Goal: Task Accomplishment & Management: Manage account settings

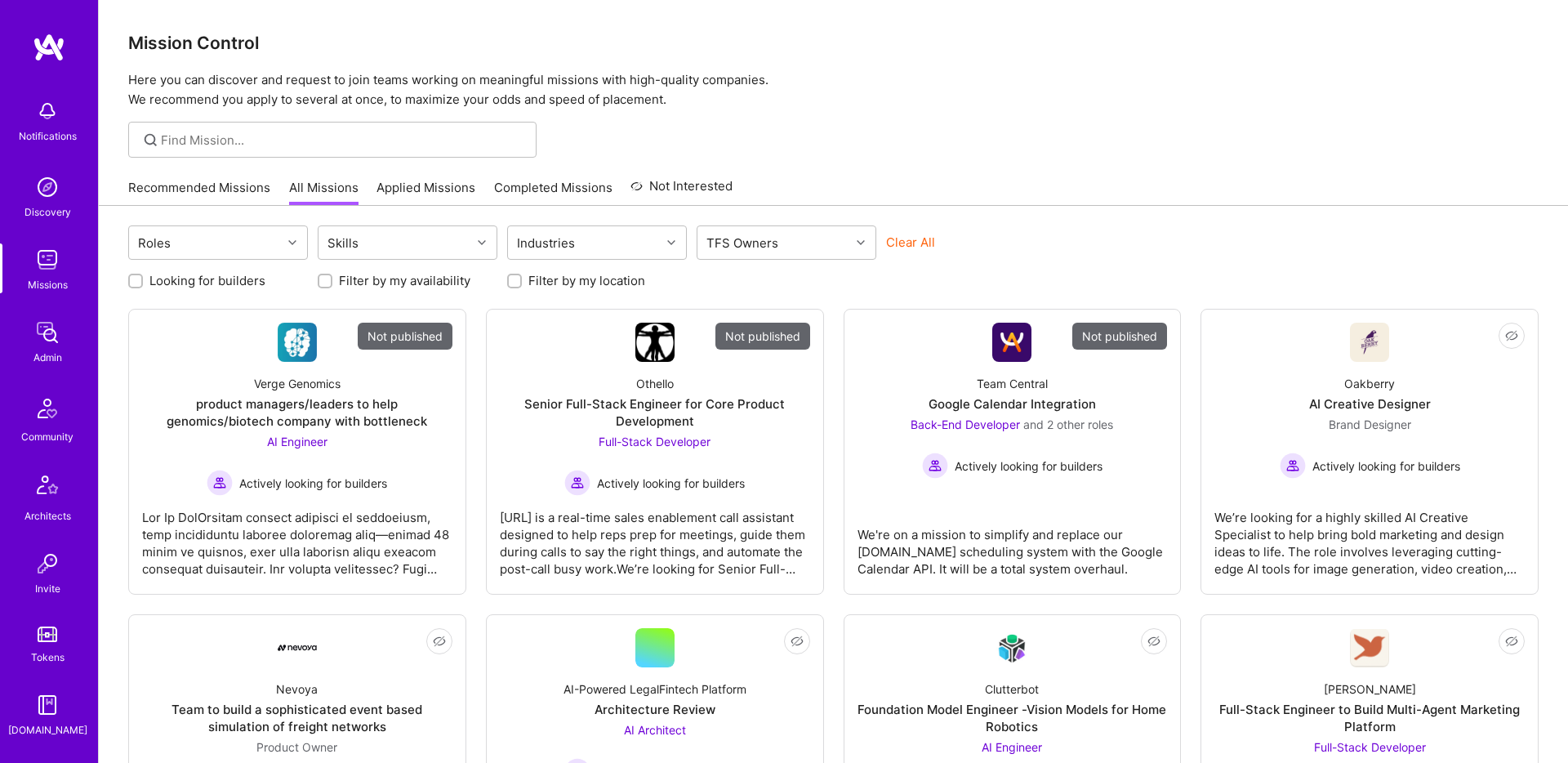
scroll to position [279, 0]
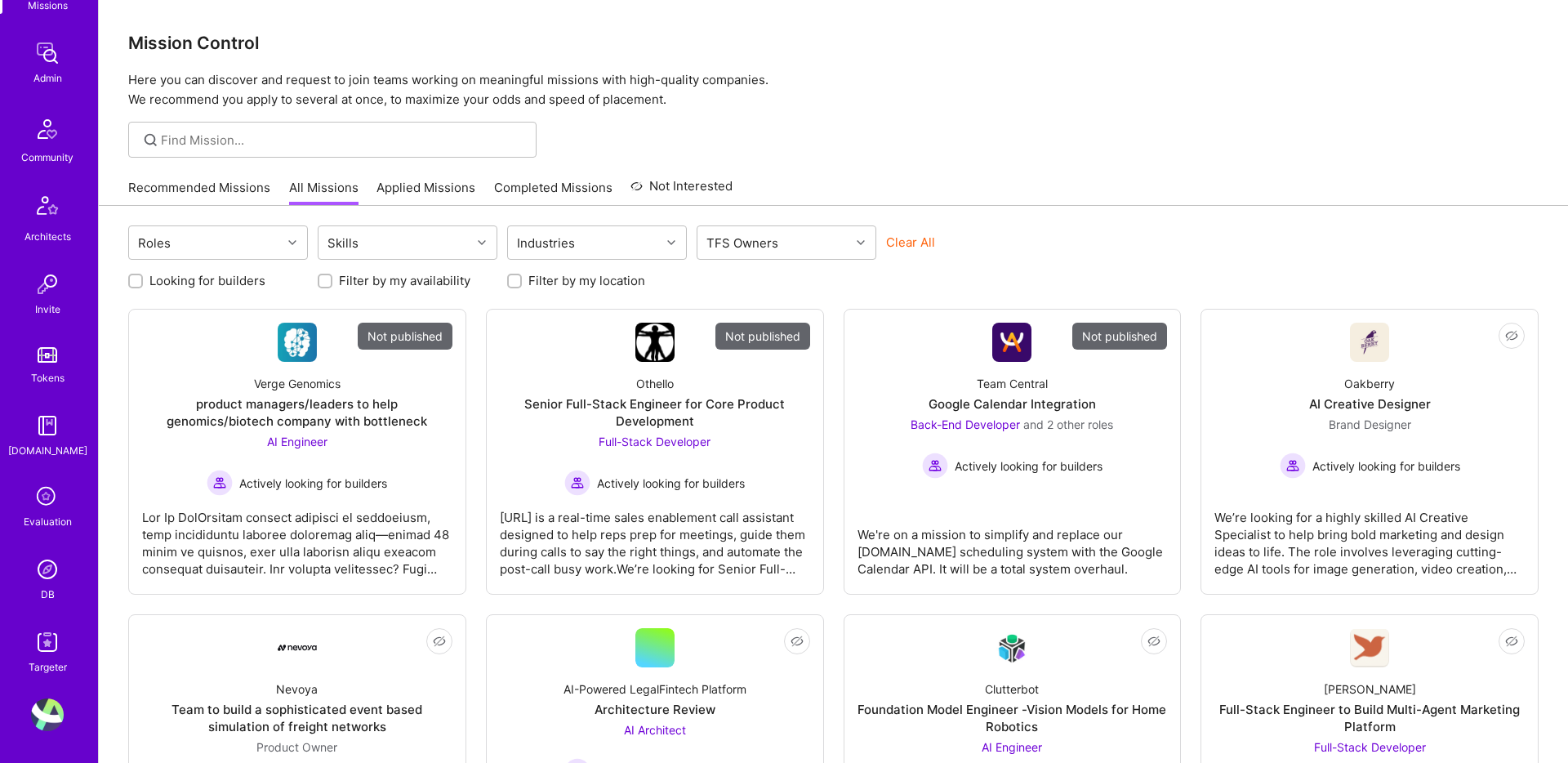
click at [48, 698] on img at bounding box center [47, 714] width 33 height 33
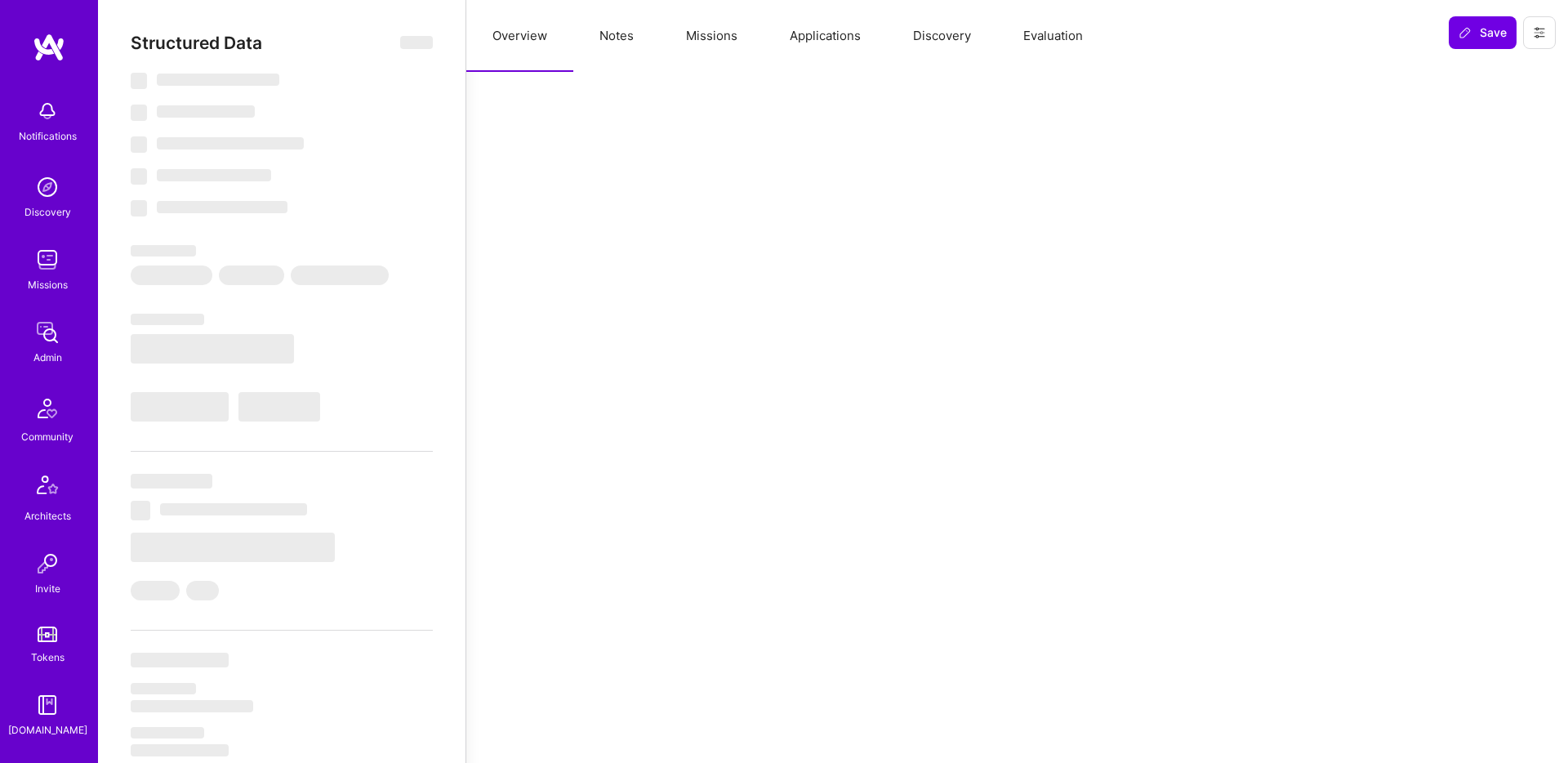
select select "Right Now"
select select "5"
select select "7"
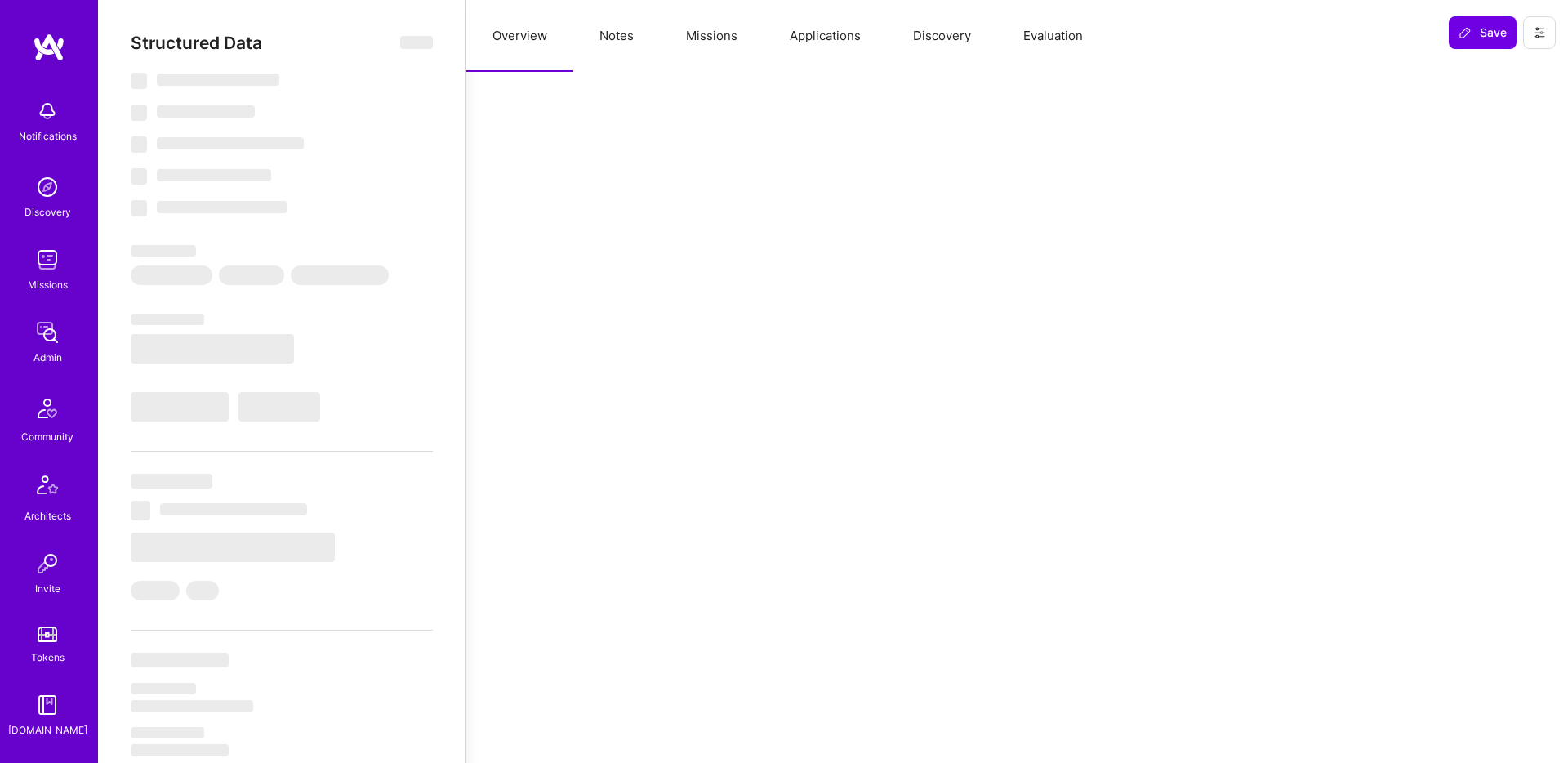
select select "CA"
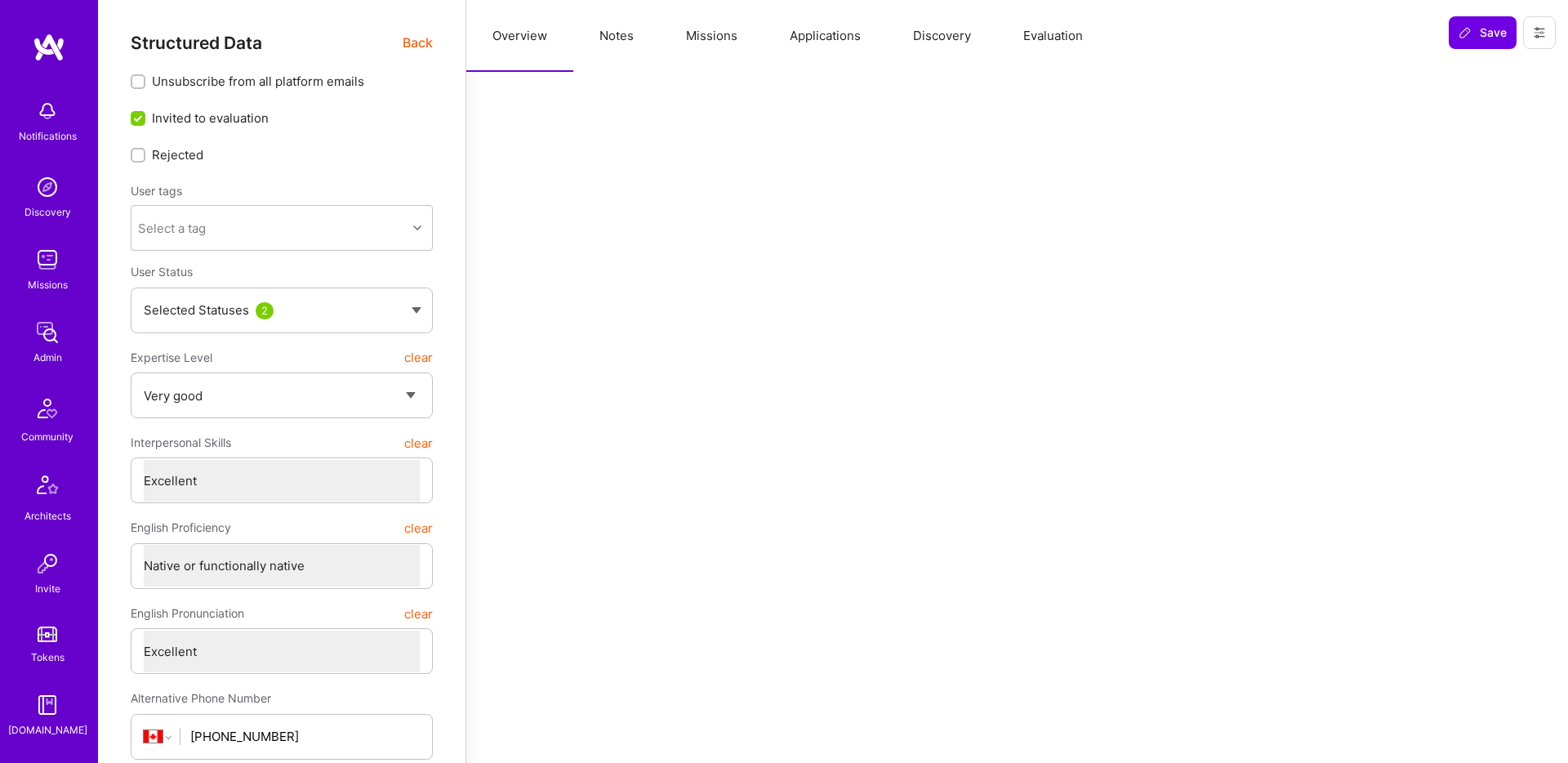
click at [611, 59] on button "Notes" at bounding box center [616, 35] width 87 height 72
type textarea "x"
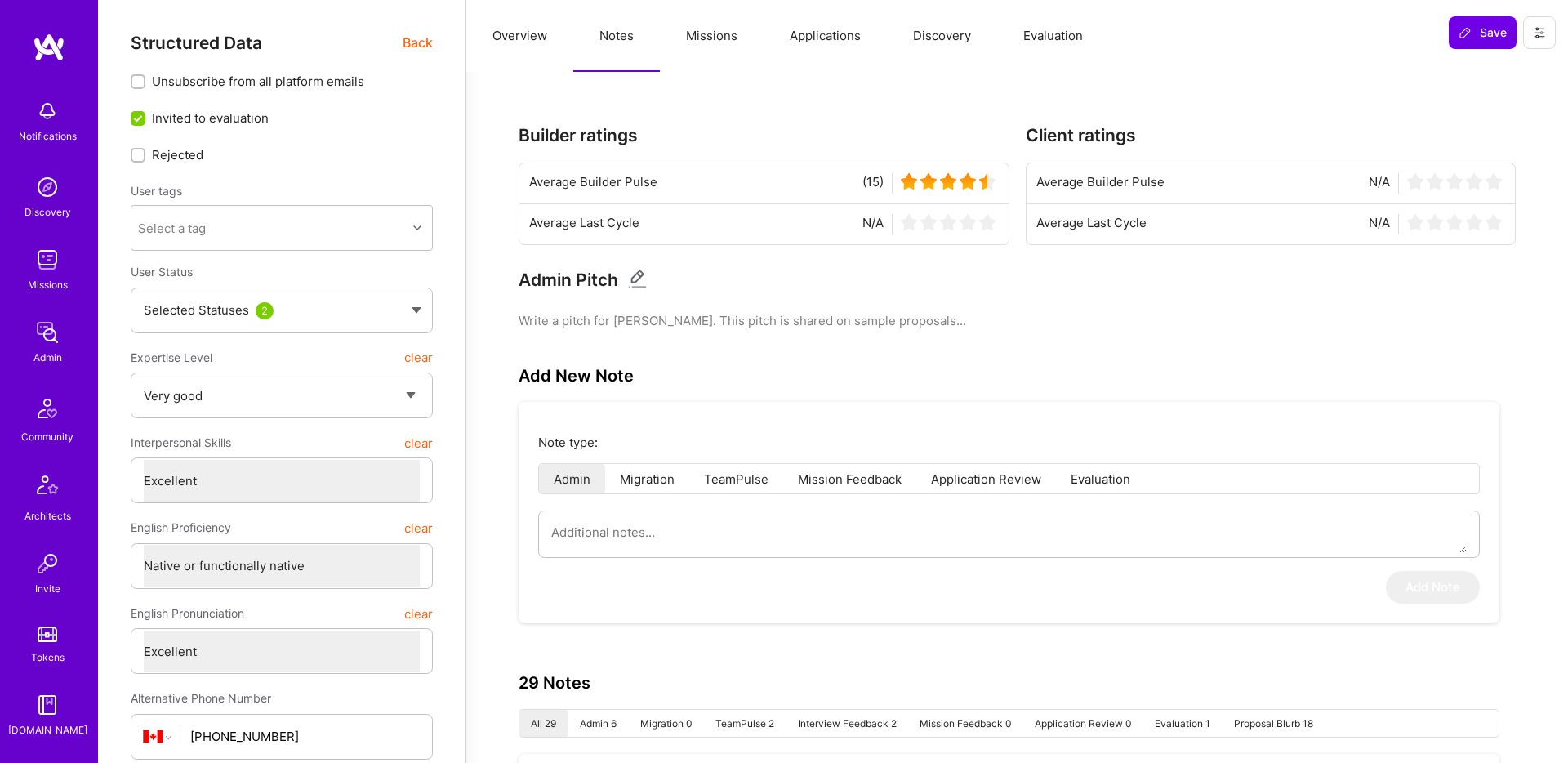
click at [690, 39] on button "Missions" at bounding box center [712, 35] width 104 height 72
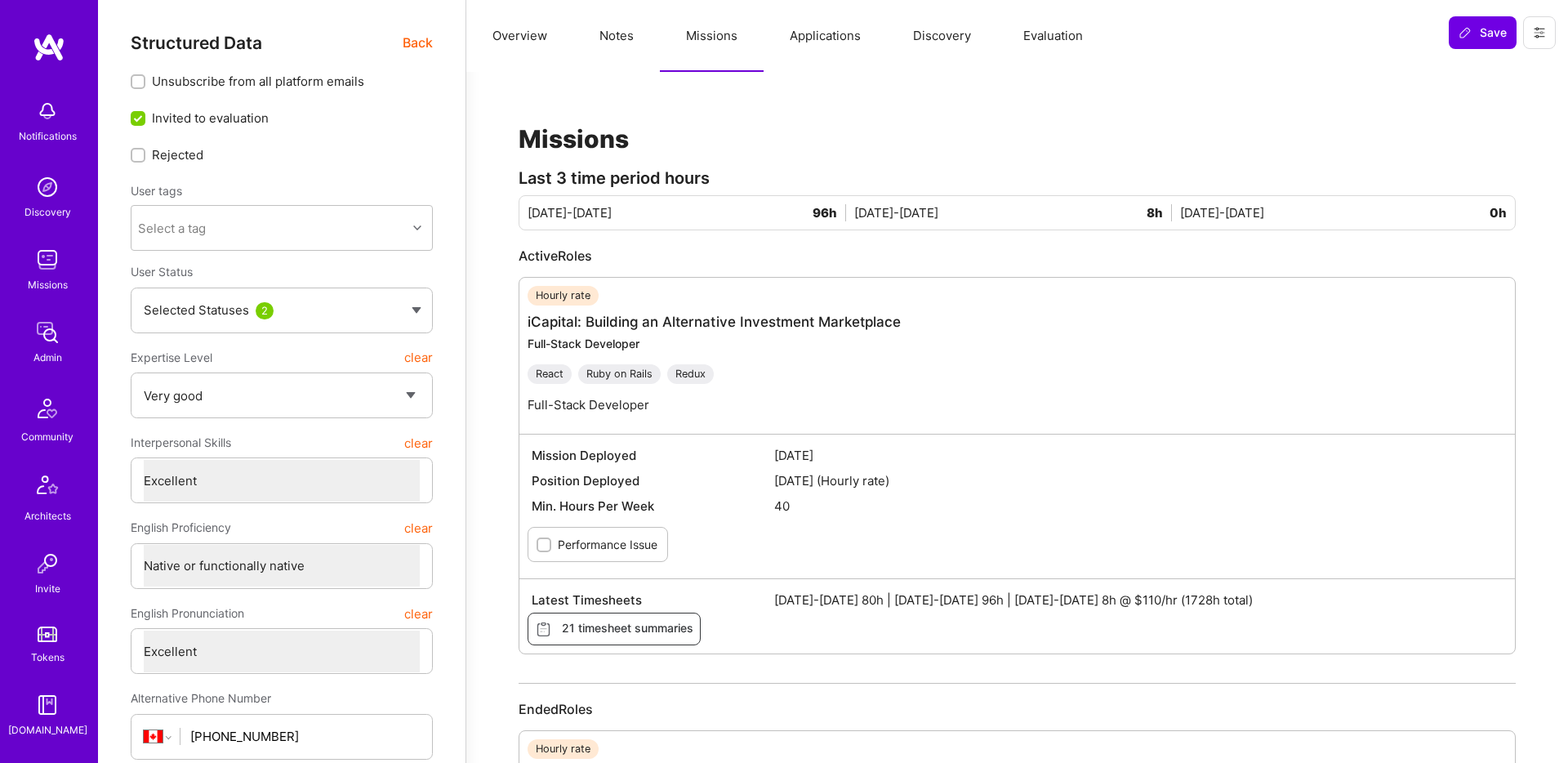
click at [830, 35] on button "Applications" at bounding box center [825, 35] width 123 height 72
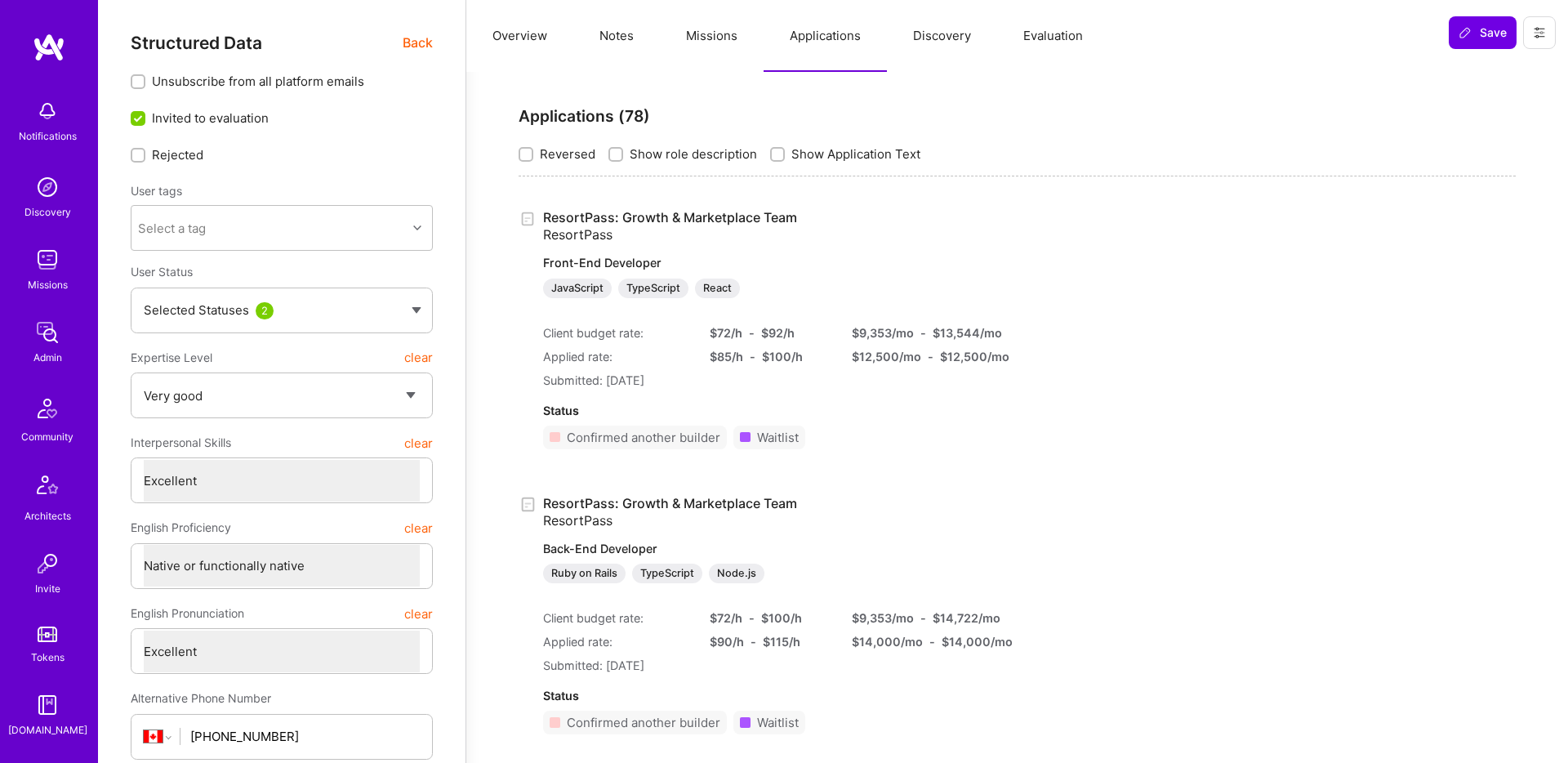
click at [921, 43] on button "Discovery" at bounding box center [942, 35] width 110 height 72
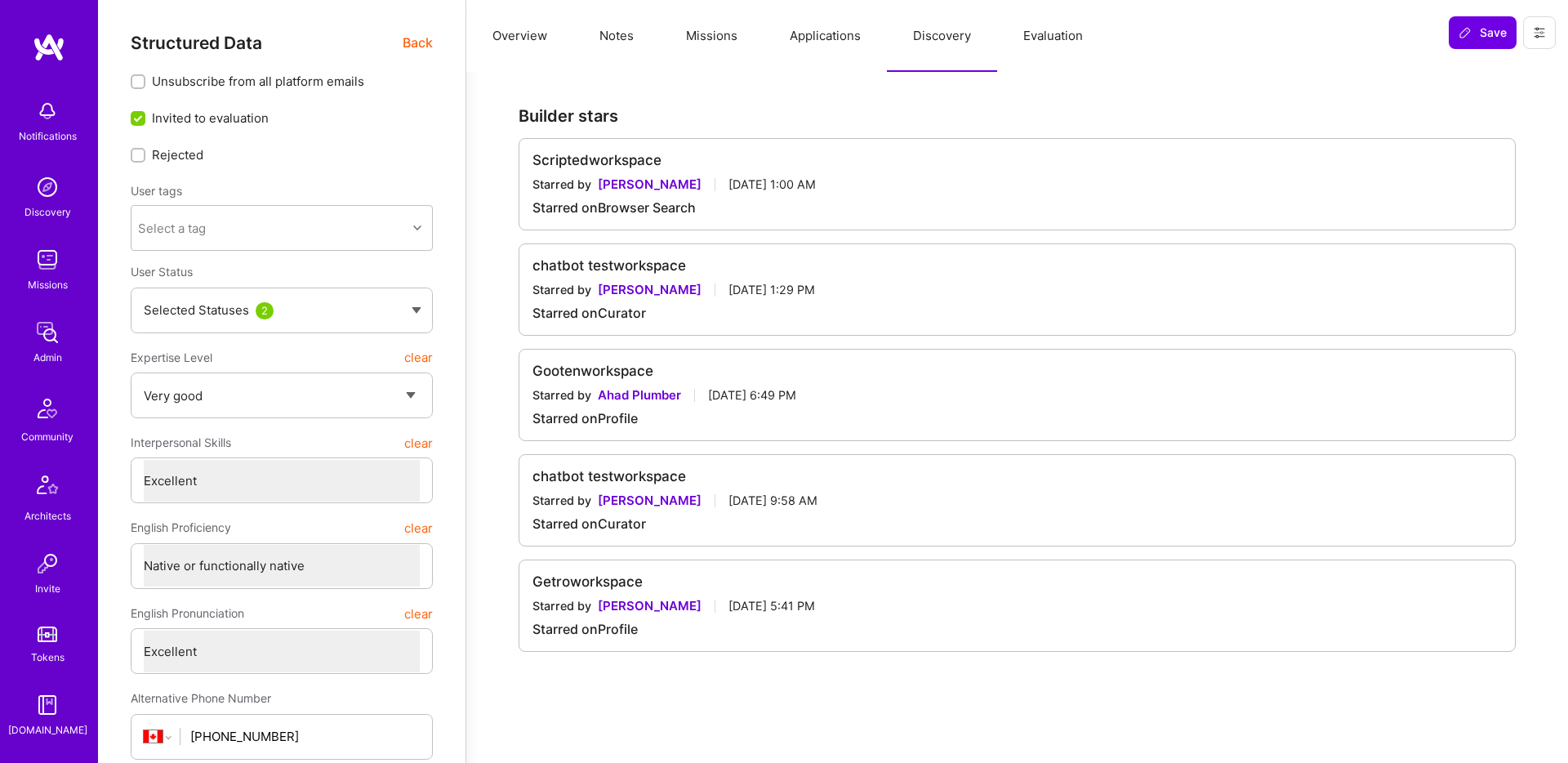
click at [1044, 31] on button "Evaluation" at bounding box center [1053, 35] width 112 height 72
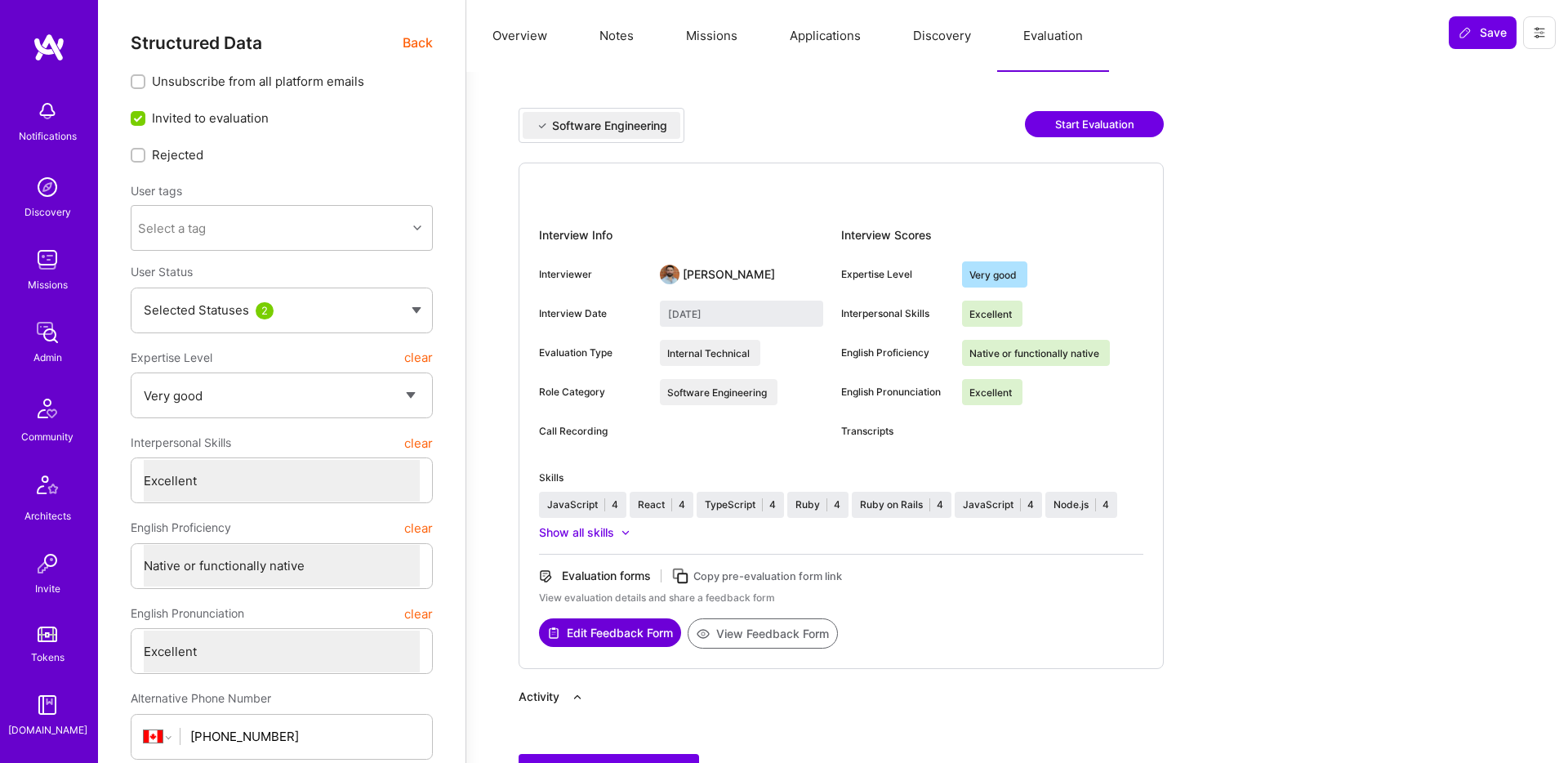
click at [428, 46] on span "Back" at bounding box center [418, 43] width 30 height 20
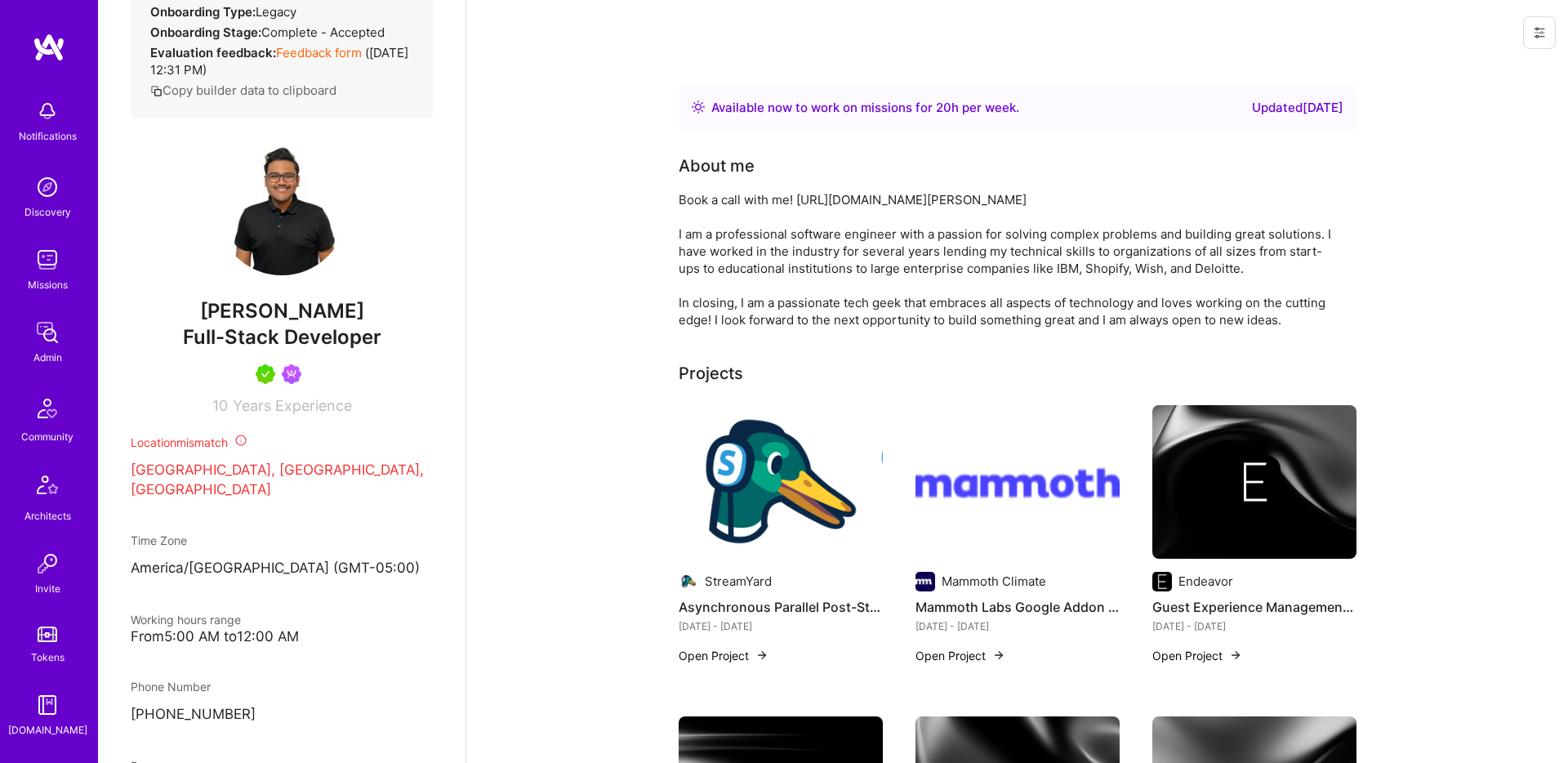
scroll to position [365, 0]
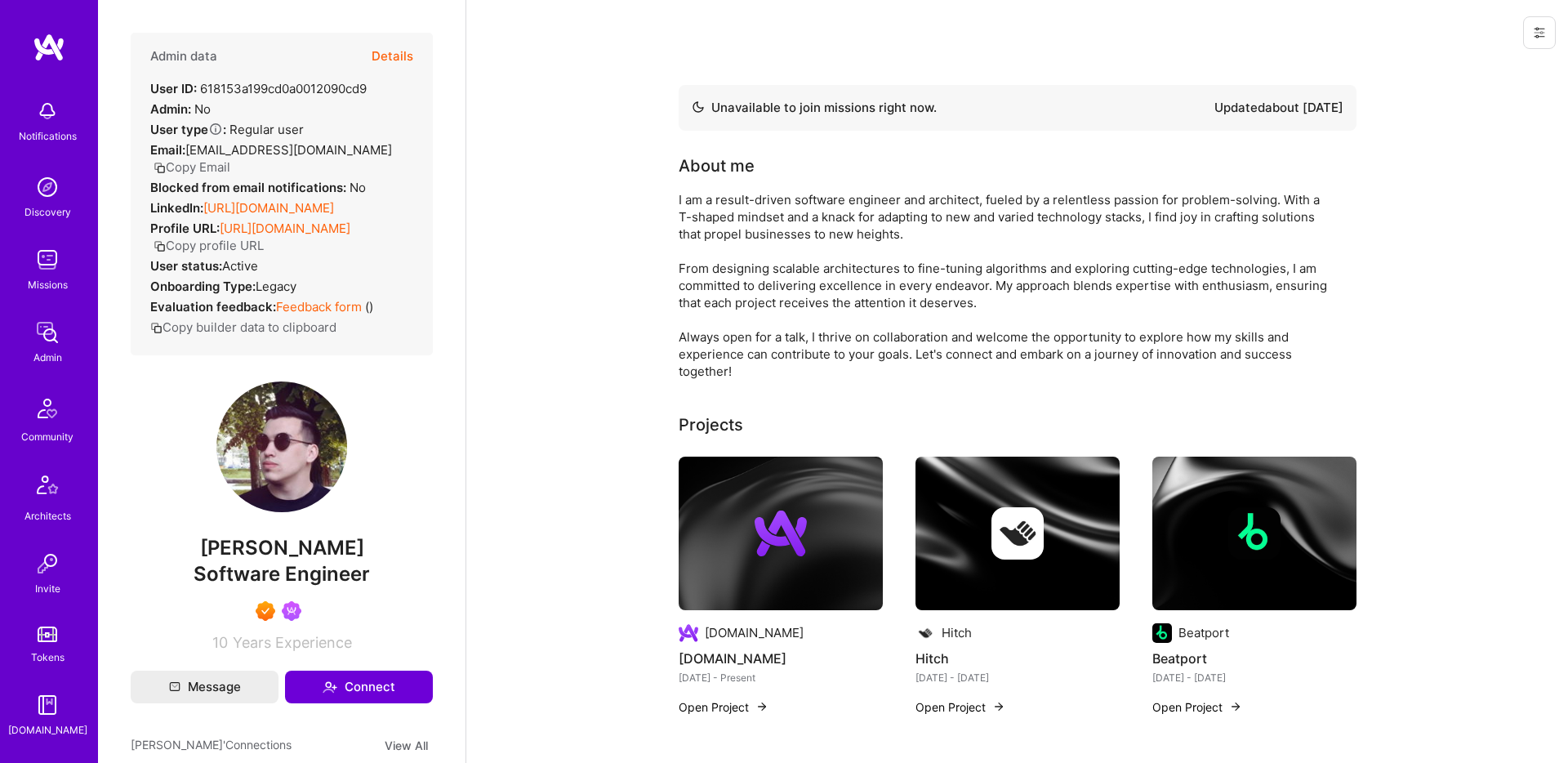
click at [372, 59] on div "Admin data Details" at bounding box center [282, 56] width 263 height 47
click at [388, 55] on button "Details" at bounding box center [392, 56] width 41 height 47
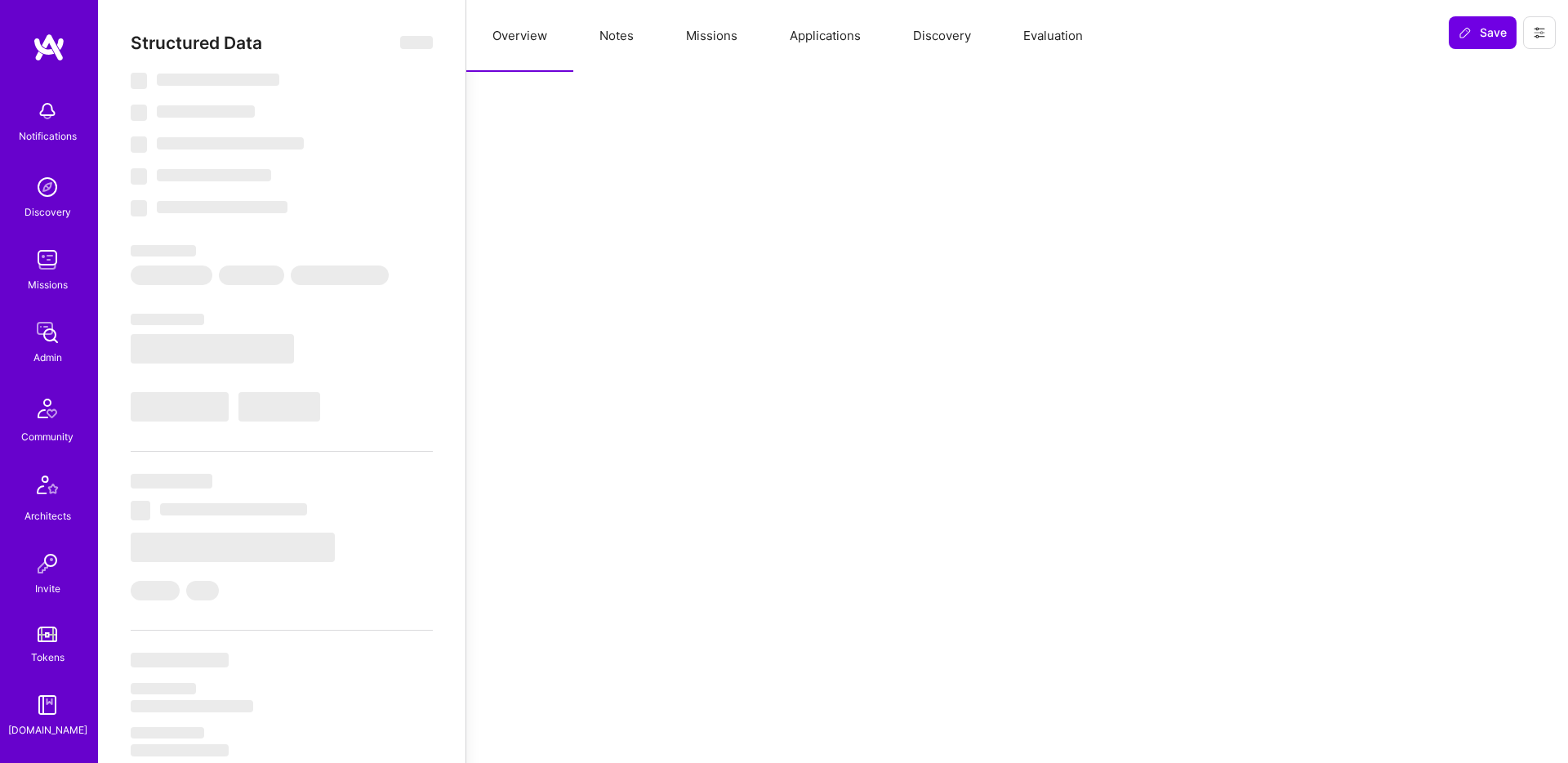
click at [410, 38] on span "‌" at bounding box center [416, 43] width 33 height 13
select select "Not Available"
select select "1 Month"
select select "7"
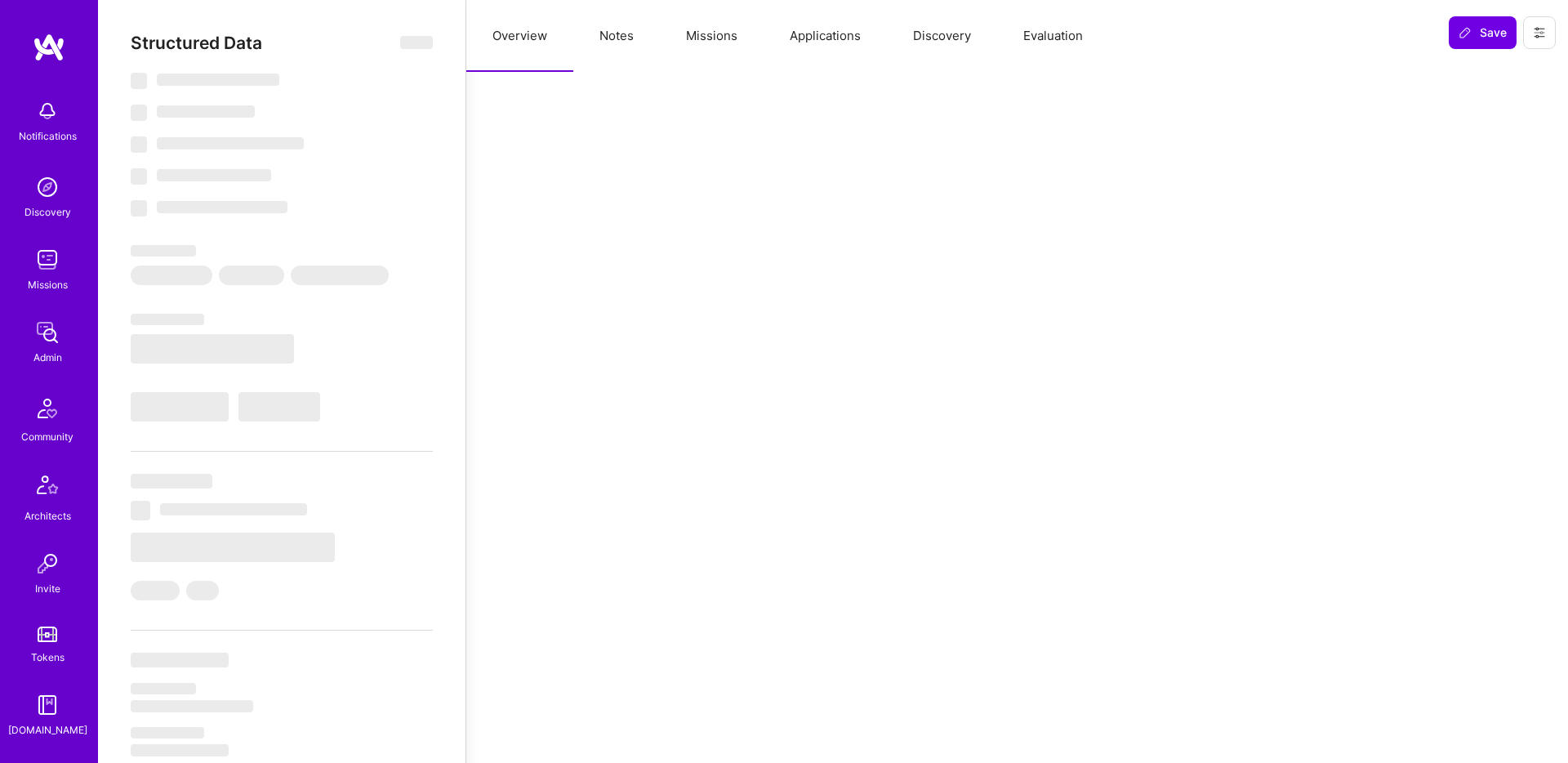
select select "7"
select select "BA"
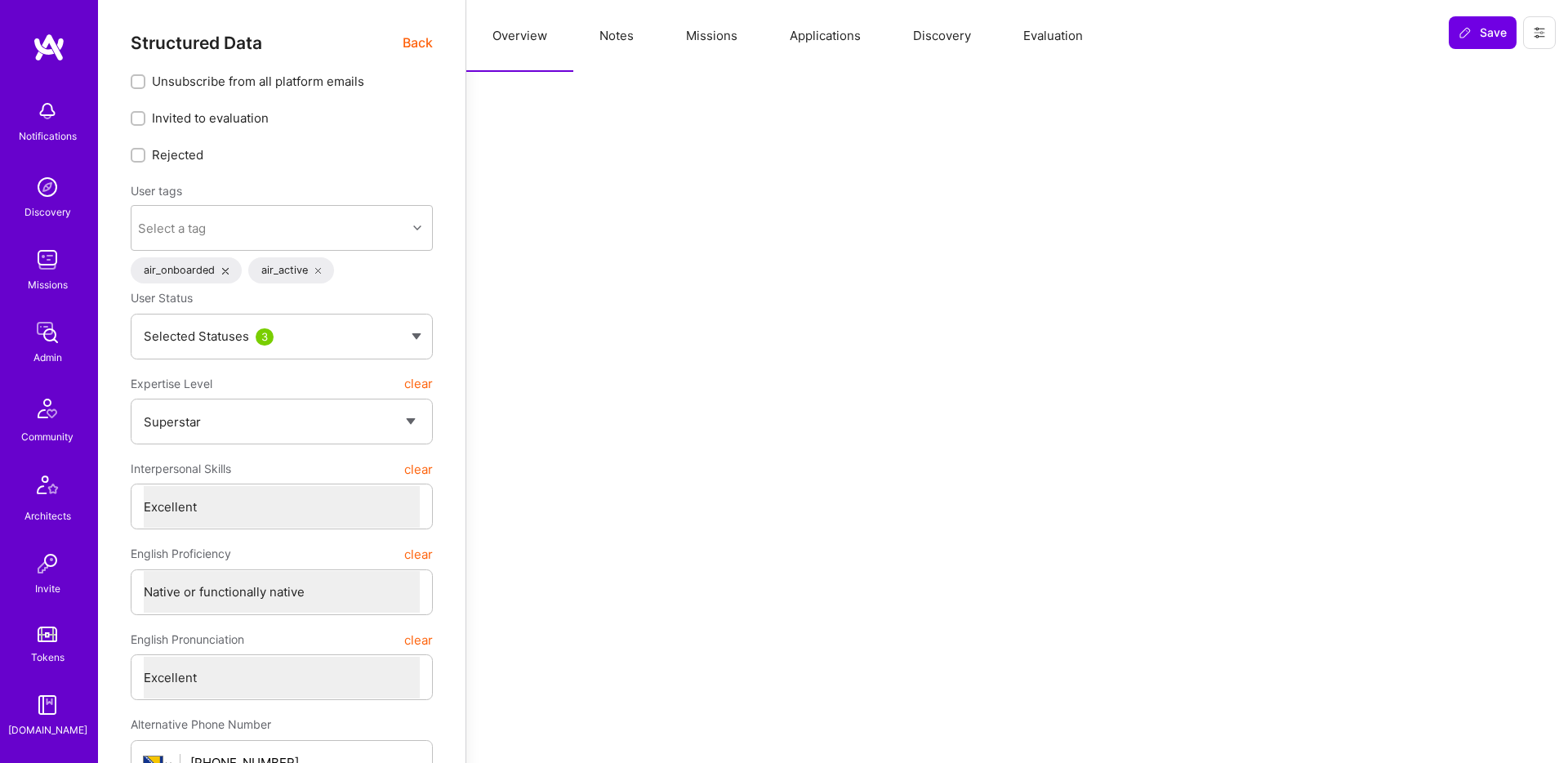
click at [422, 42] on span "Back" at bounding box center [418, 43] width 30 height 20
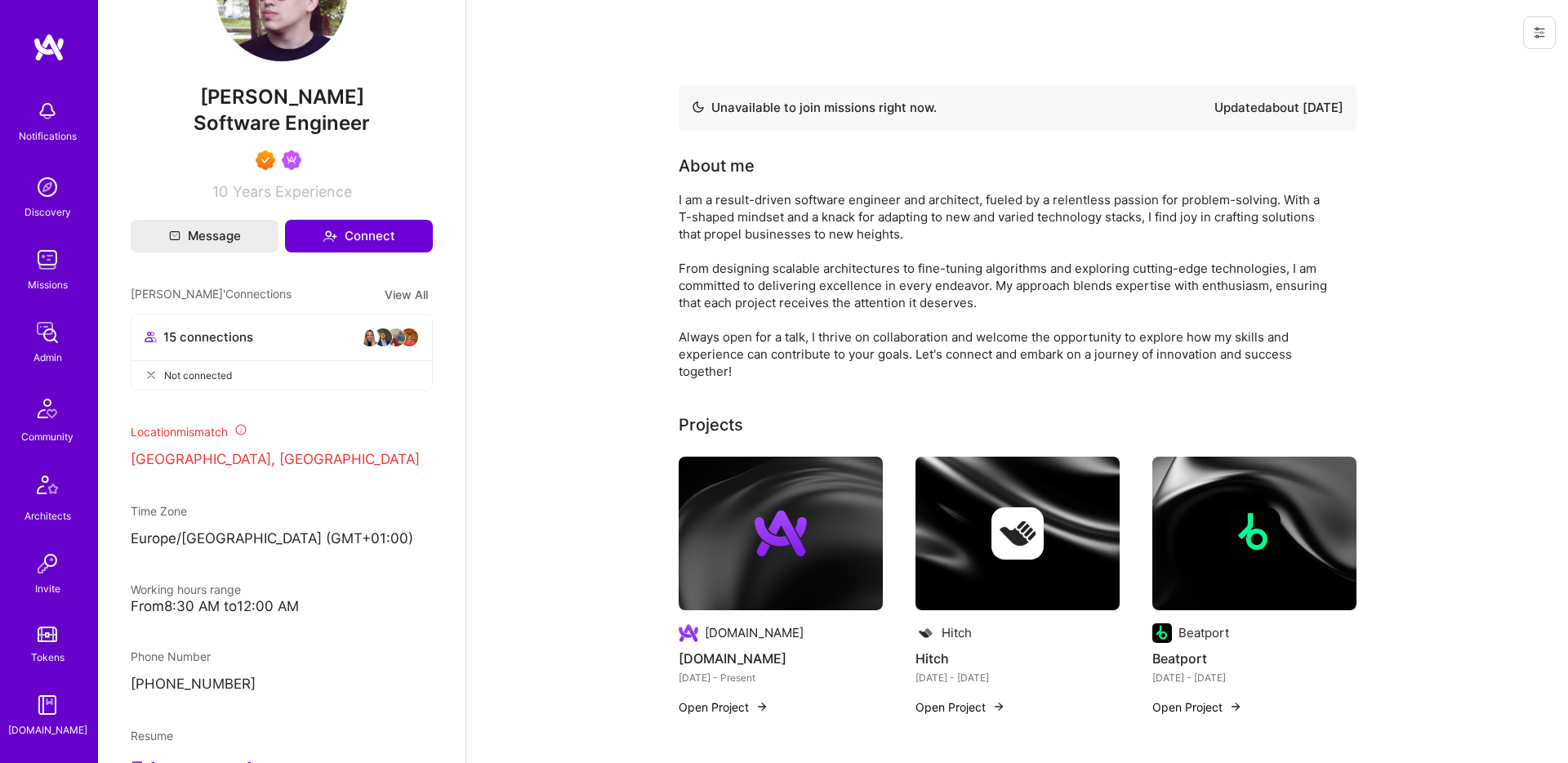
scroll to position [489, 0]
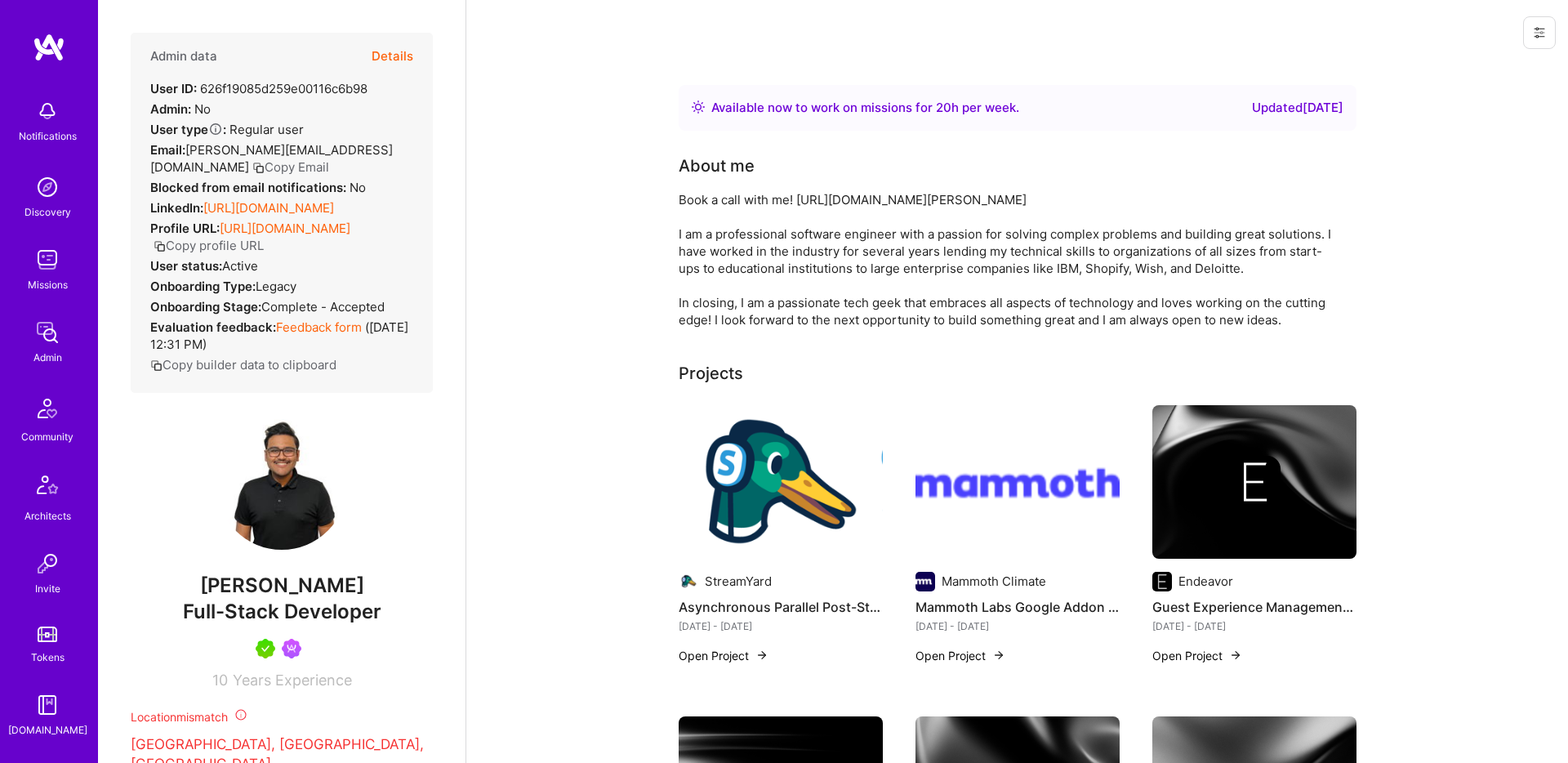
scroll to position [496, 0]
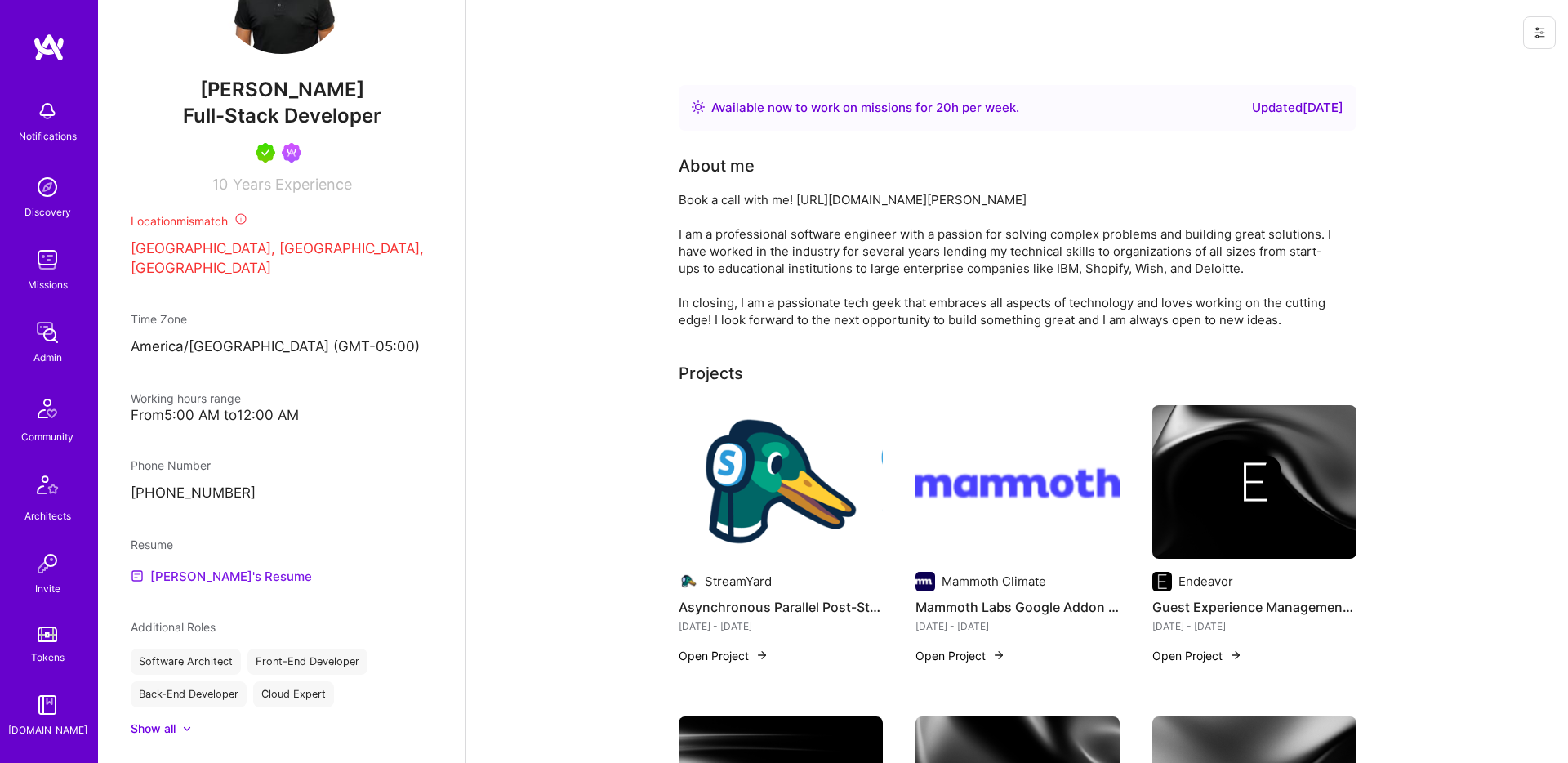
click at [234, 586] on link "[PERSON_NAME]'s Resume" at bounding box center [221, 576] width 181 height 19
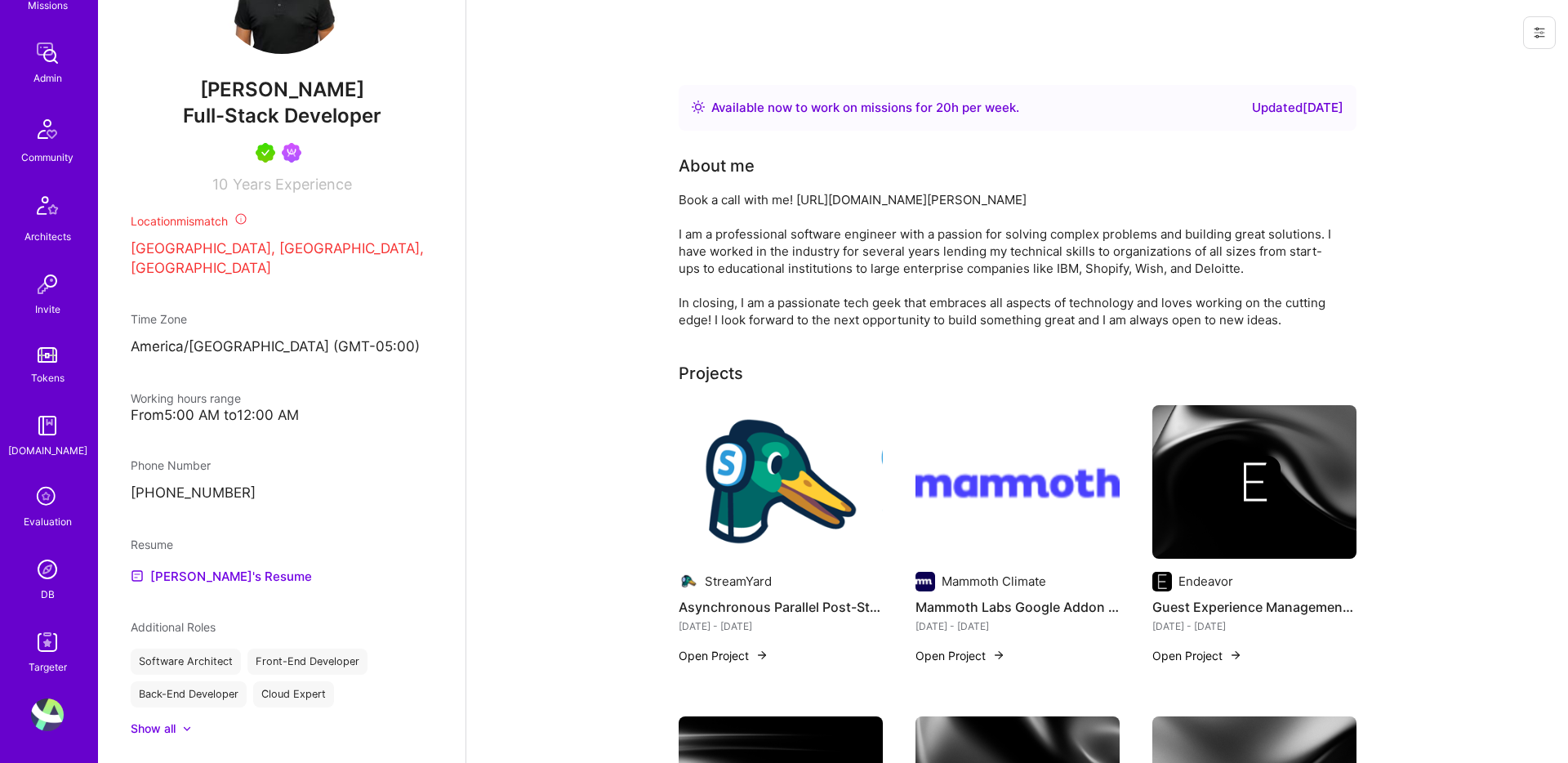
click at [48, 705] on img at bounding box center [47, 714] width 33 height 33
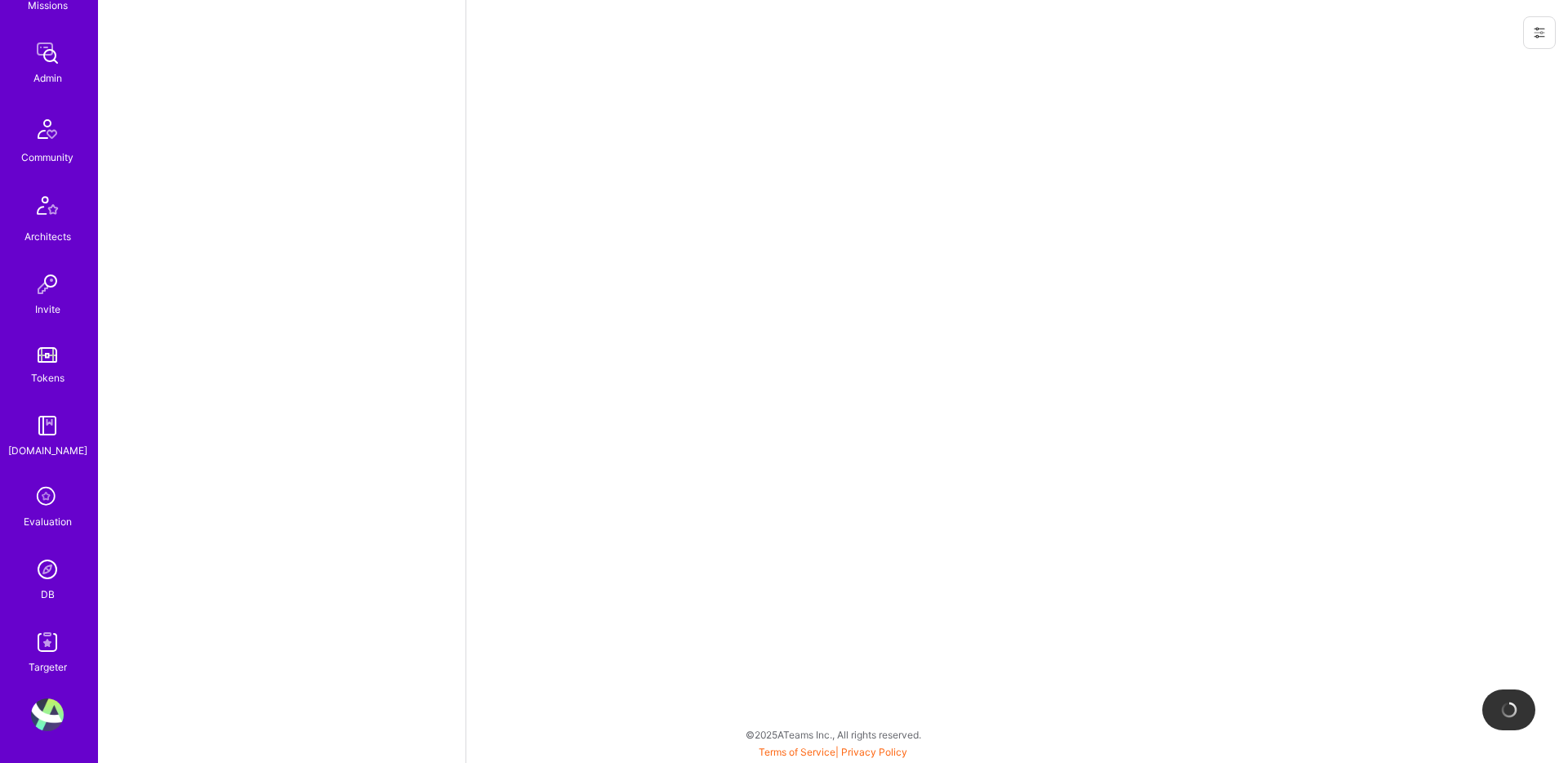
click at [48, 705] on img at bounding box center [47, 714] width 33 height 33
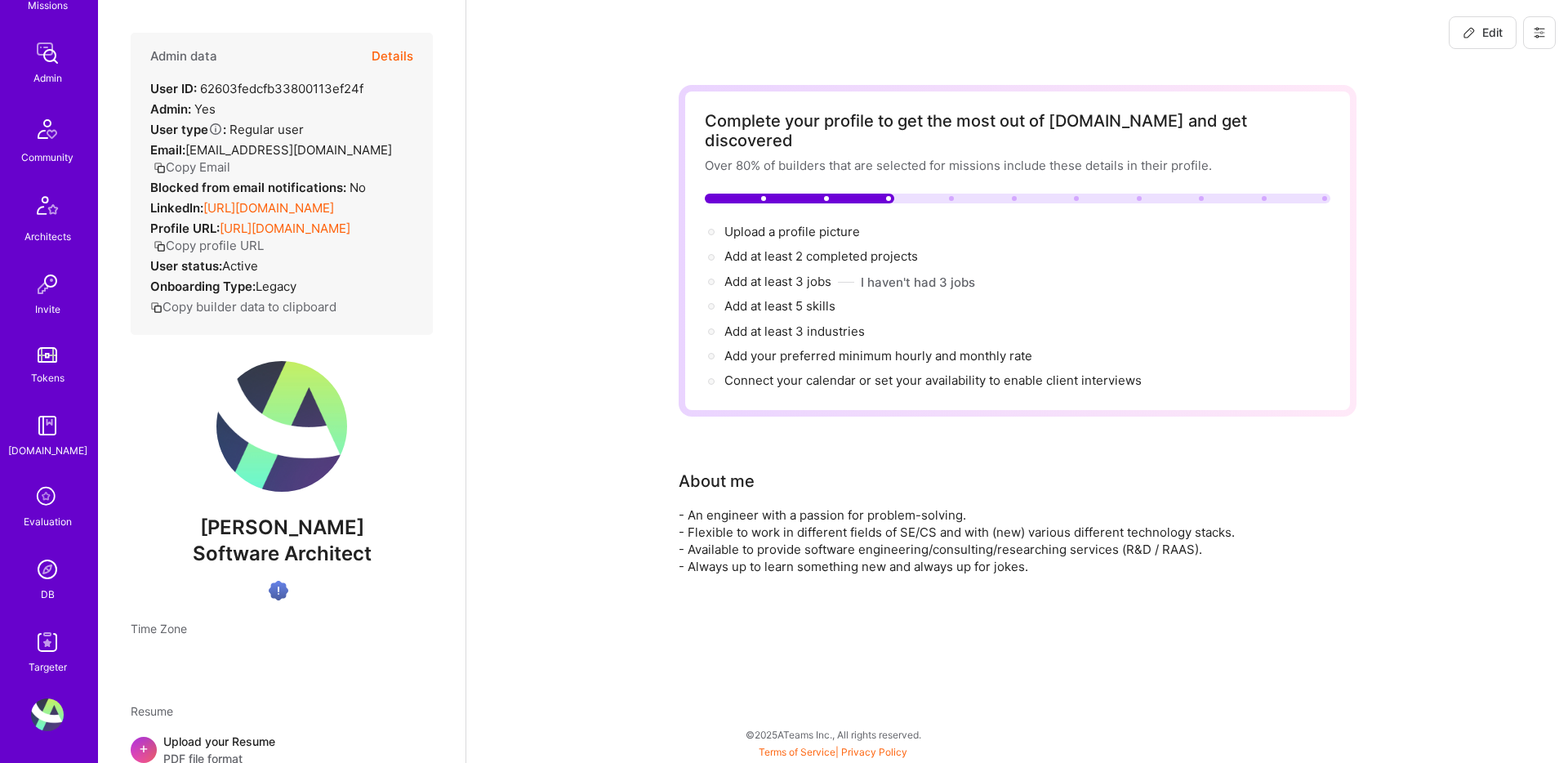
click at [1544, 24] on button at bounding box center [1539, 32] width 33 height 33
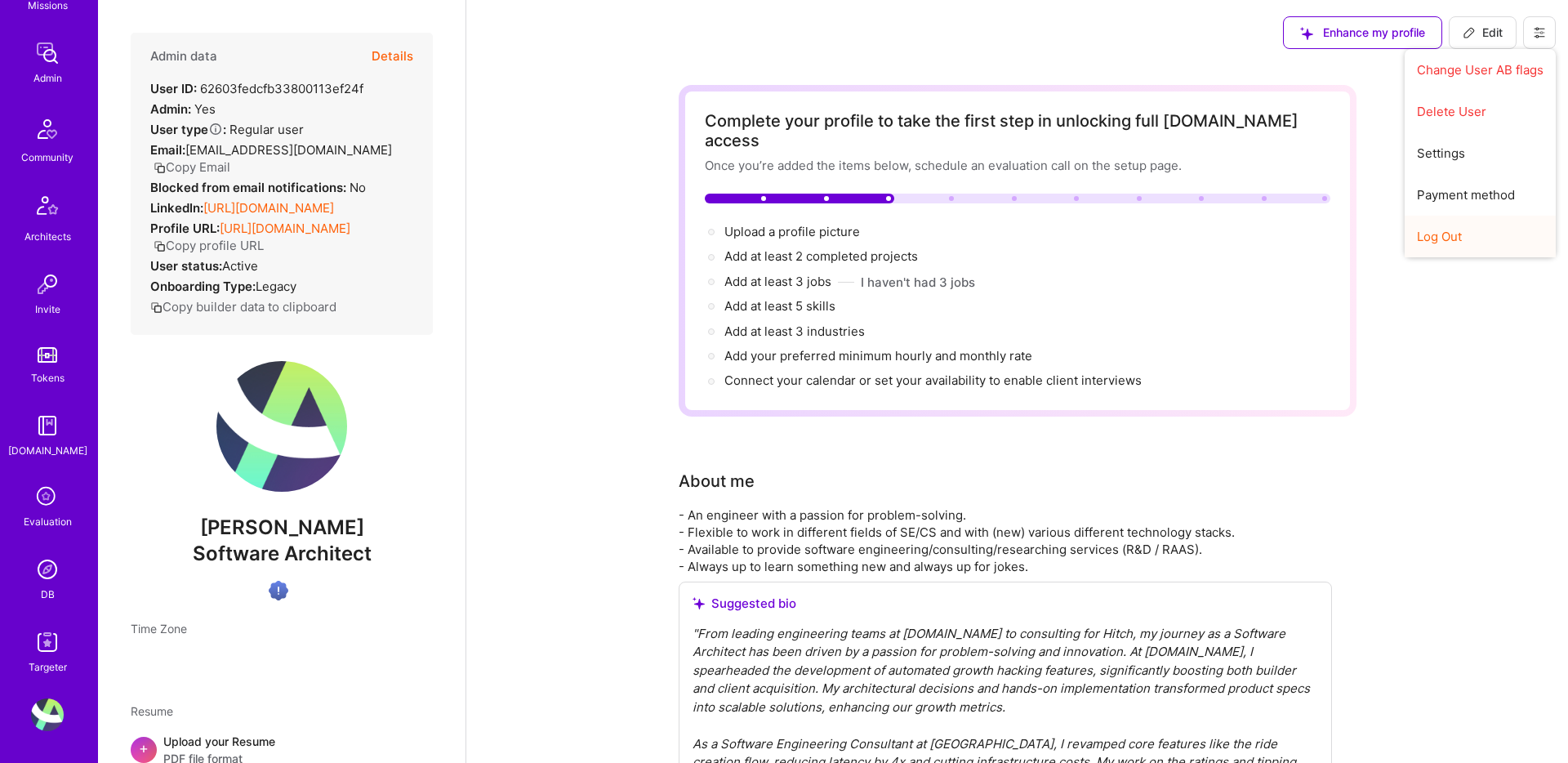
click at [1462, 217] on button "Log Out" at bounding box center [1480, 236] width 151 height 41
